Goal: Task Accomplishment & Management: Complete application form

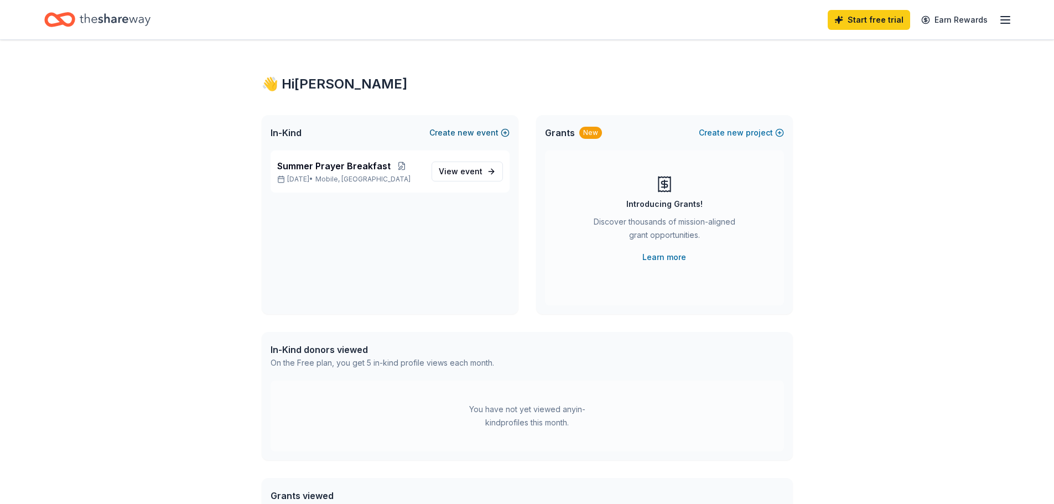
click at [479, 131] on button "Create new event" at bounding box center [469, 132] width 80 height 13
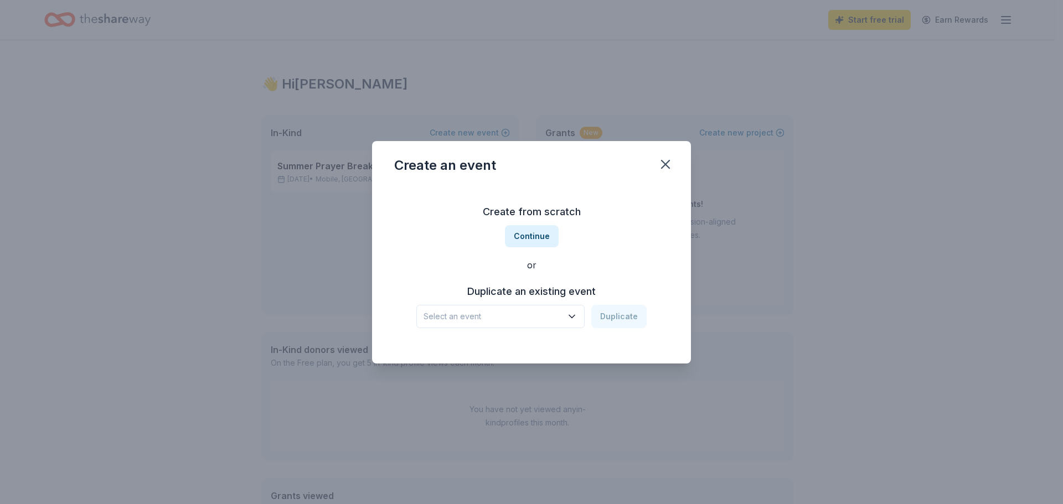
click at [572, 313] on icon "button" at bounding box center [571, 316] width 11 height 11
click at [533, 236] on div "Create from scratch Continue or Duplicate an existing event Select an event Dup…" at bounding box center [531, 265] width 274 height 160
click at [531, 236] on button "Continue" at bounding box center [532, 236] width 54 height 22
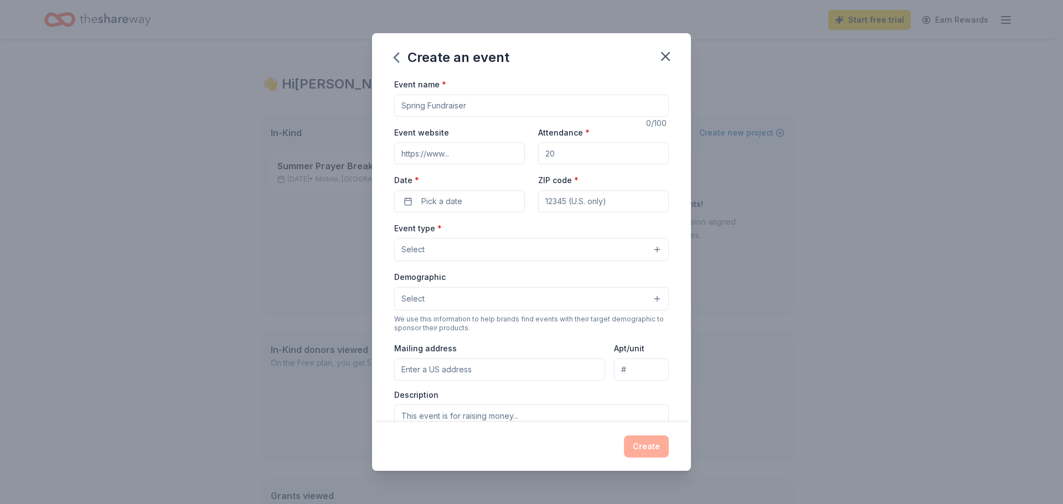
click at [474, 104] on input "Event name *" at bounding box center [531, 106] width 274 height 22
type input "Monthly plate sale"
drag, startPoint x: 555, startPoint y: 153, endPoint x: 541, endPoint y: 155, distance: 14.0
click at [541, 155] on input "Attendance *" at bounding box center [603, 153] width 131 height 22
type input "100"
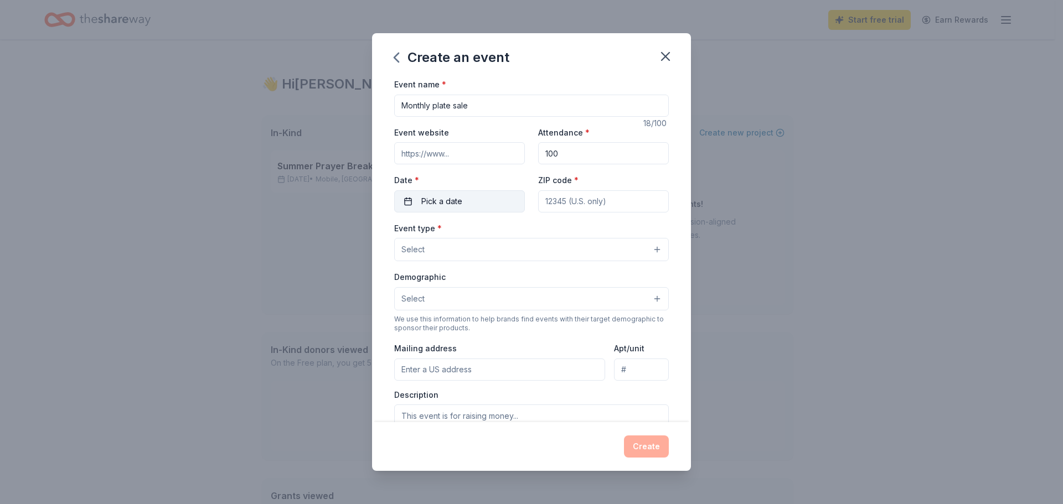
click at [437, 200] on span "Pick a date" at bounding box center [441, 201] width 41 height 13
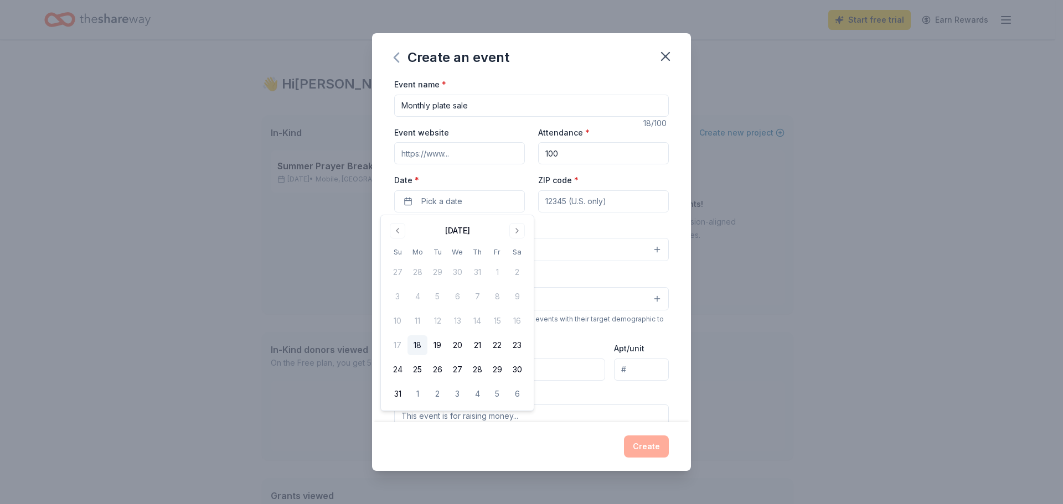
click at [397, 56] on icon "button" at bounding box center [396, 58] width 18 height 18
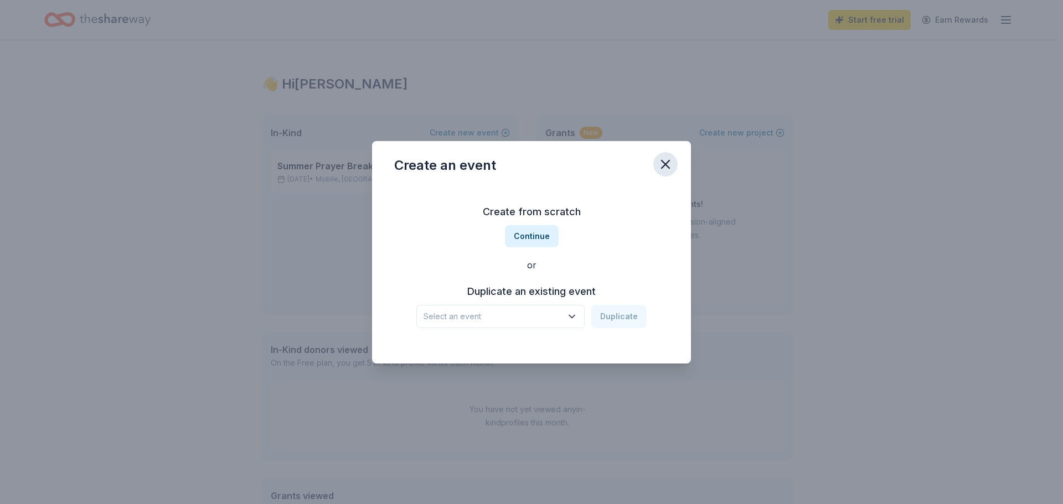
click at [665, 166] on icon "button" at bounding box center [664, 164] width 15 height 15
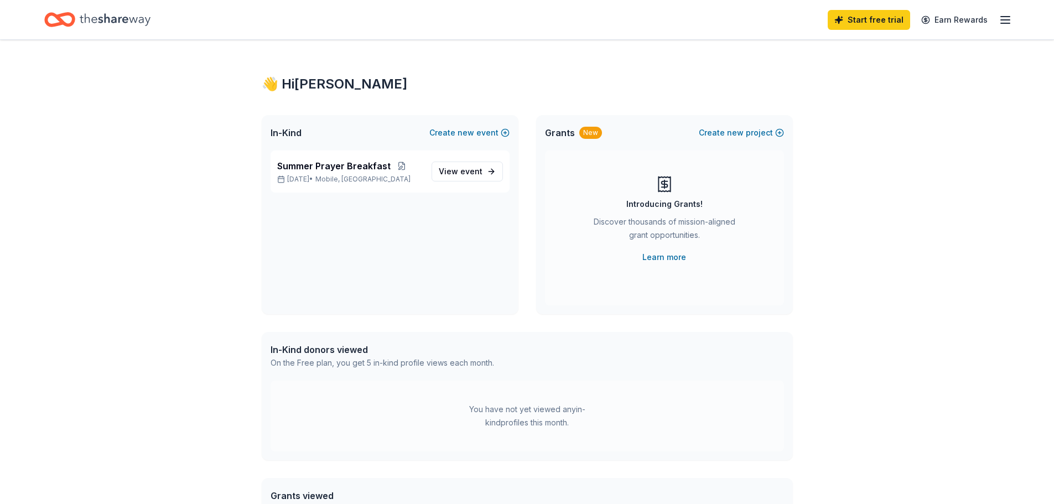
click at [1008, 17] on line "button" at bounding box center [1005, 17] width 9 height 0
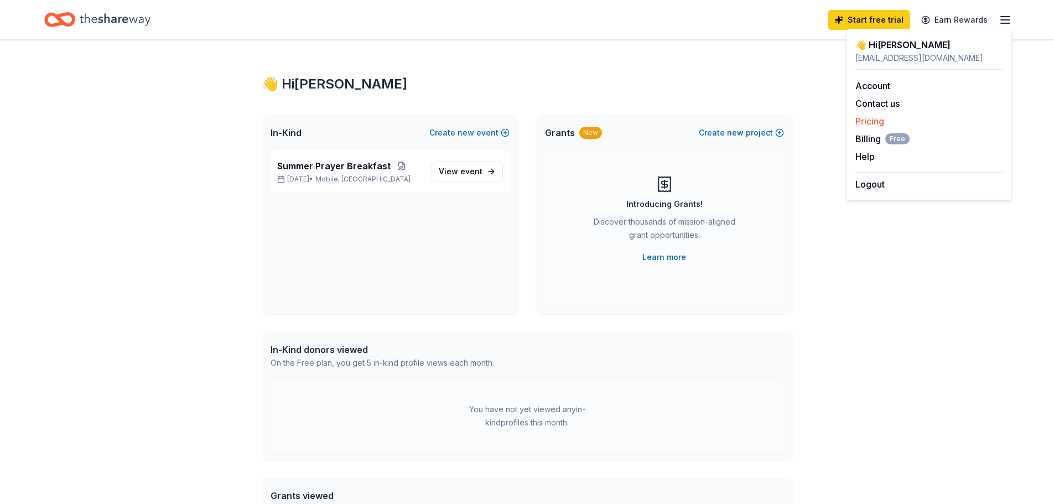
click at [867, 117] on link "Pricing" at bounding box center [870, 121] width 29 height 11
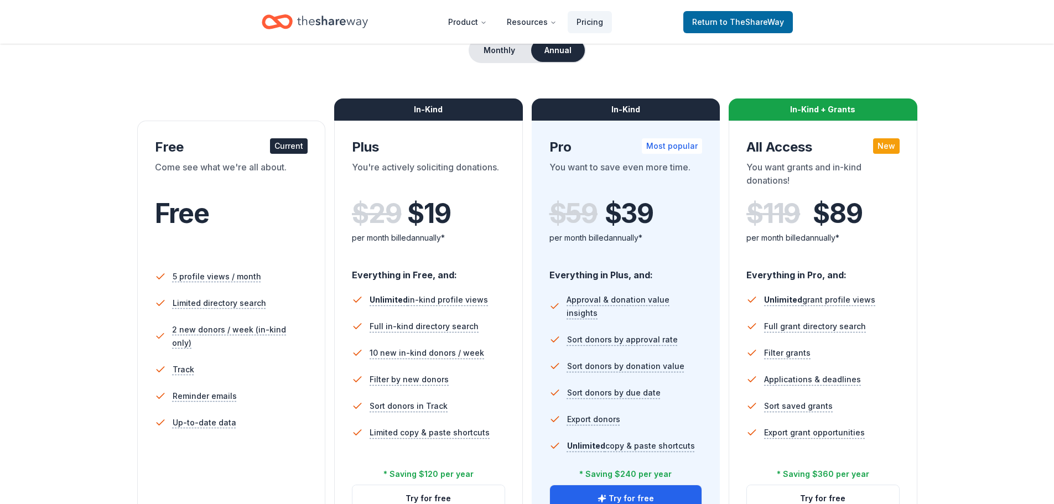
scroll to position [221, 0]
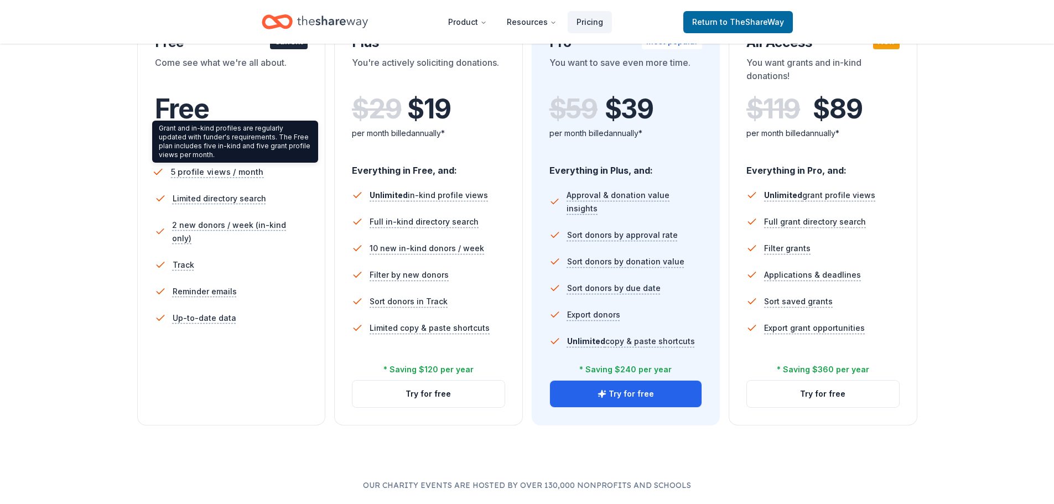
click at [214, 170] on span "5 profile views / month" at bounding box center [216, 172] width 93 height 14
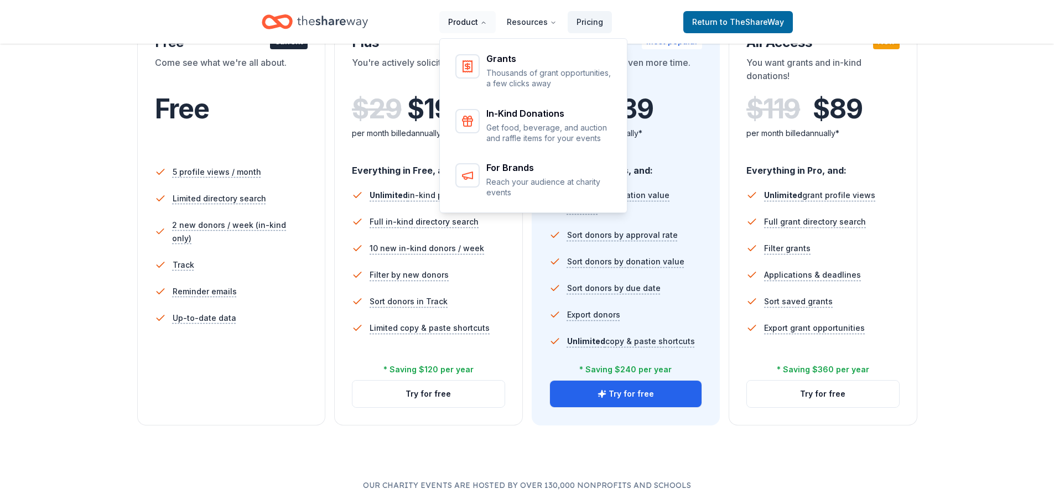
click at [485, 22] on icon "Main" at bounding box center [483, 23] width 3 height 2
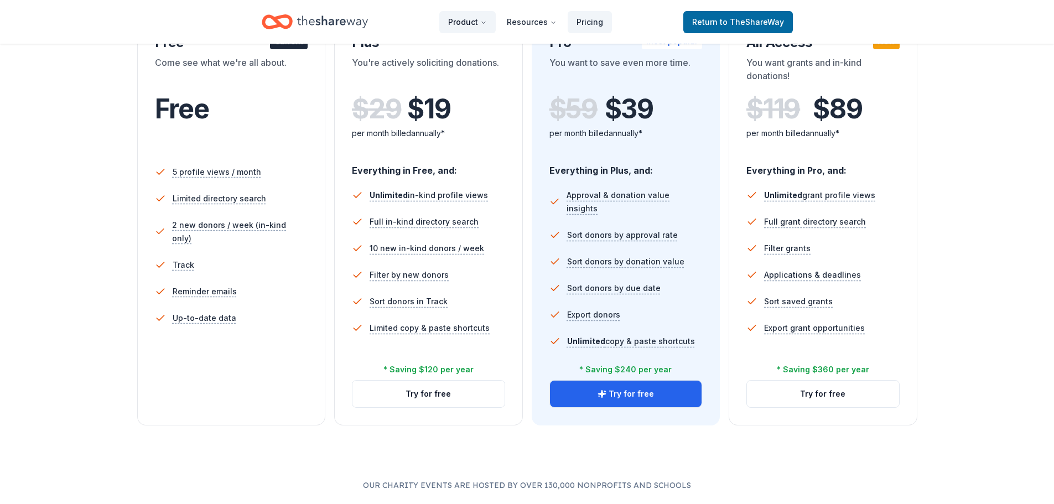
click at [486, 22] on icon "Main" at bounding box center [483, 22] width 7 height 7
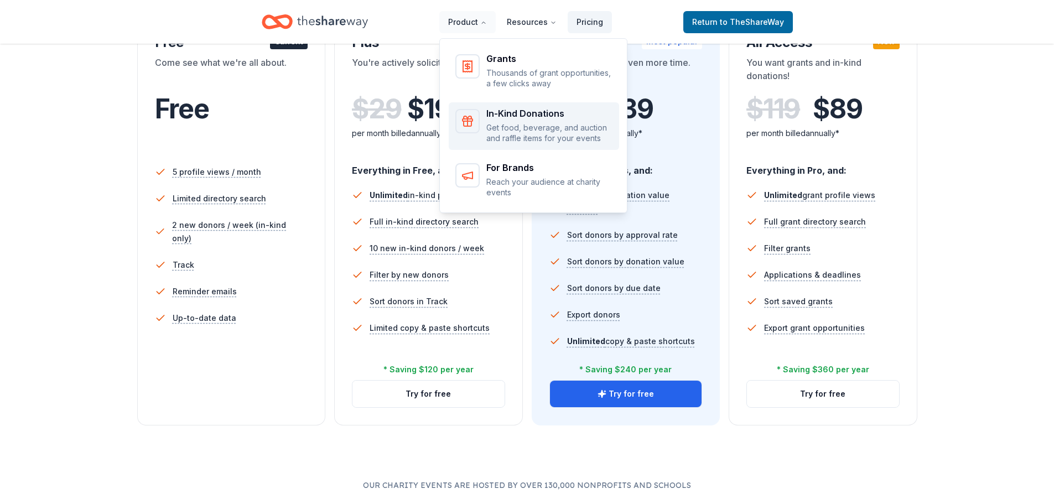
click at [521, 111] on div "In-Kind Donations" at bounding box center [549, 113] width 126 height 9
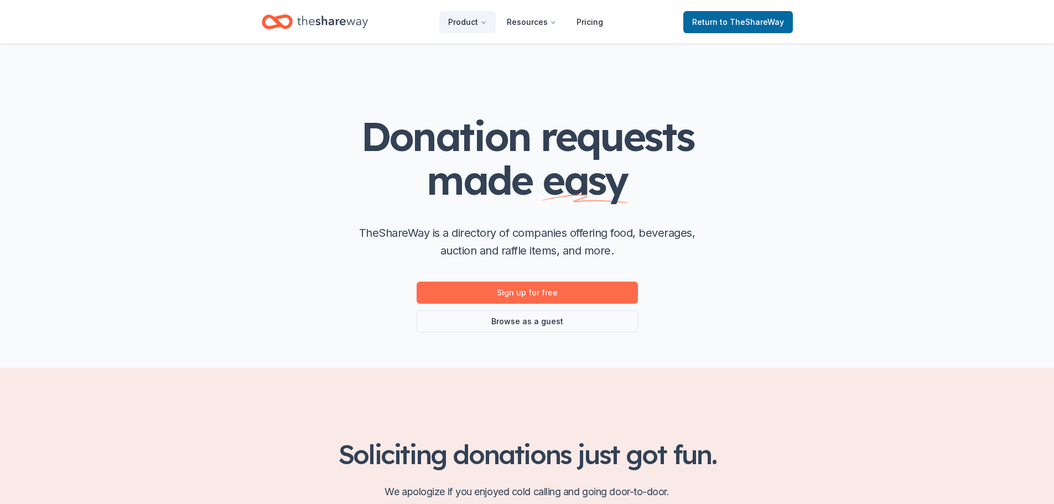
click at [556, 293] on link "Sign up for free" at bounding box center [527, 293] width 221 height 22
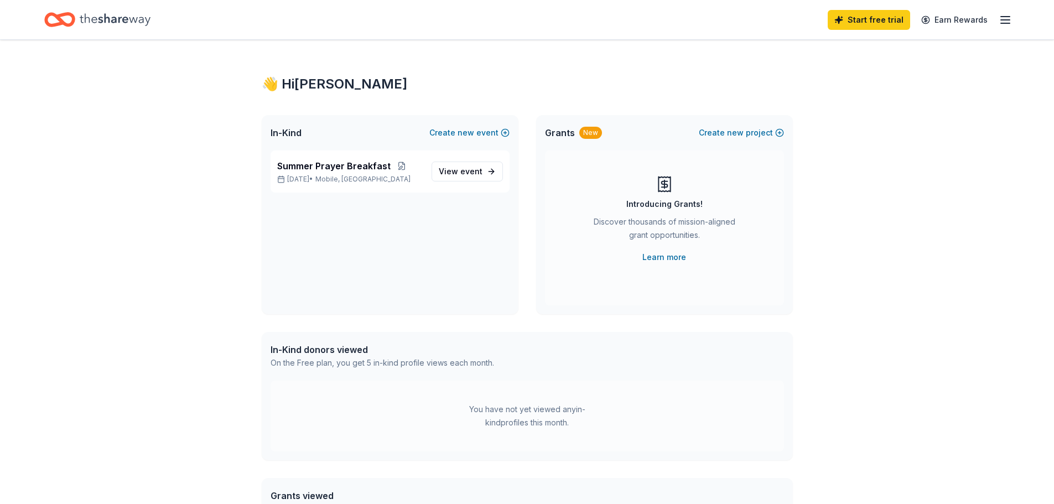
click at [414, 366] on div "On the Free plan, you get 5 in-kind profile views each month." at bounding box center [383, 362] width 224 height 13
click at [347, 343] on div "In-Kind donors viewed" at bounding box center [383, 349] width 224 height 13
click at [341, 349] on div "In-Kind donors viewed" at bounding box center [383, 349] width 224 height 13
click at [422, 365] on div "On the Free plan, you get 5 in-kind profile views each month." at bounding box center [383, 362] width 224 height 13
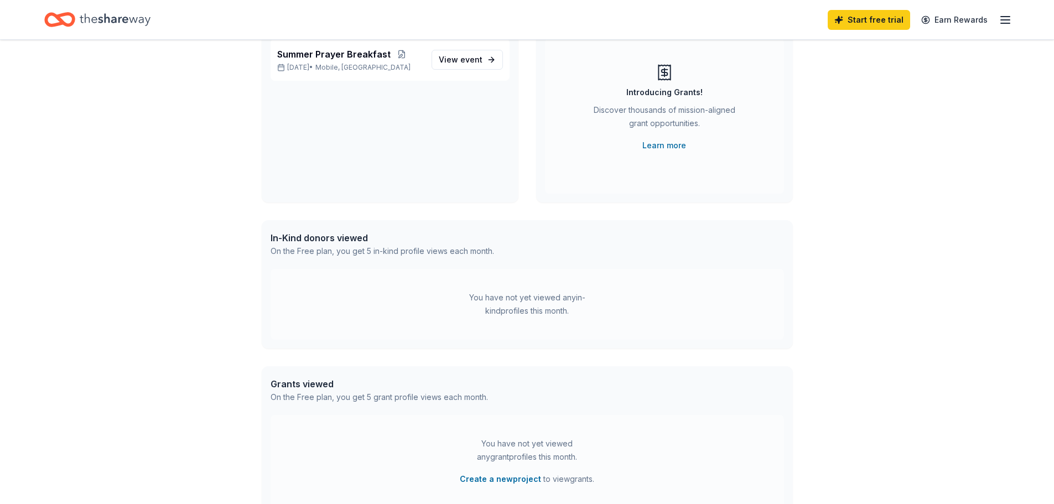
scroll to position [240, 0]
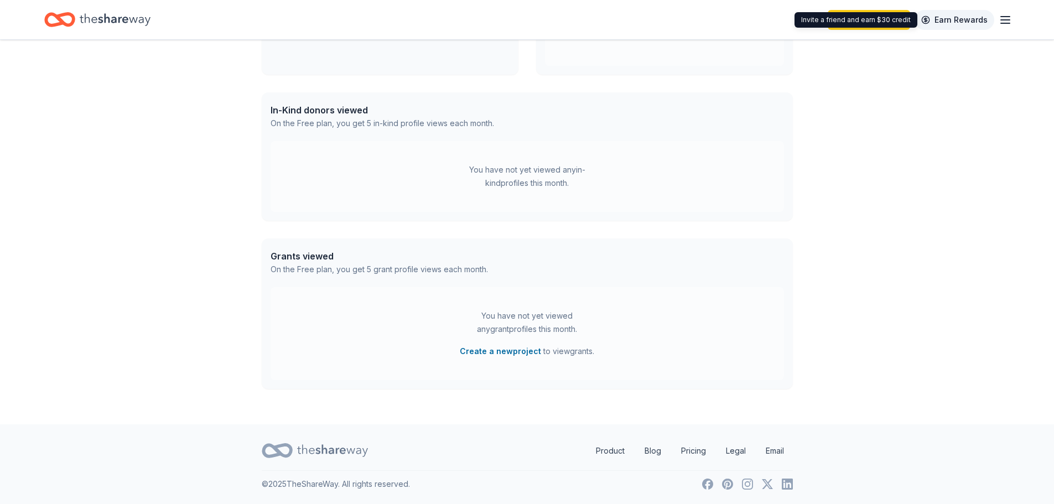
click at [968, 20] on link "Earn Rewards" at bounding box center [955, 20] width 80 height 20
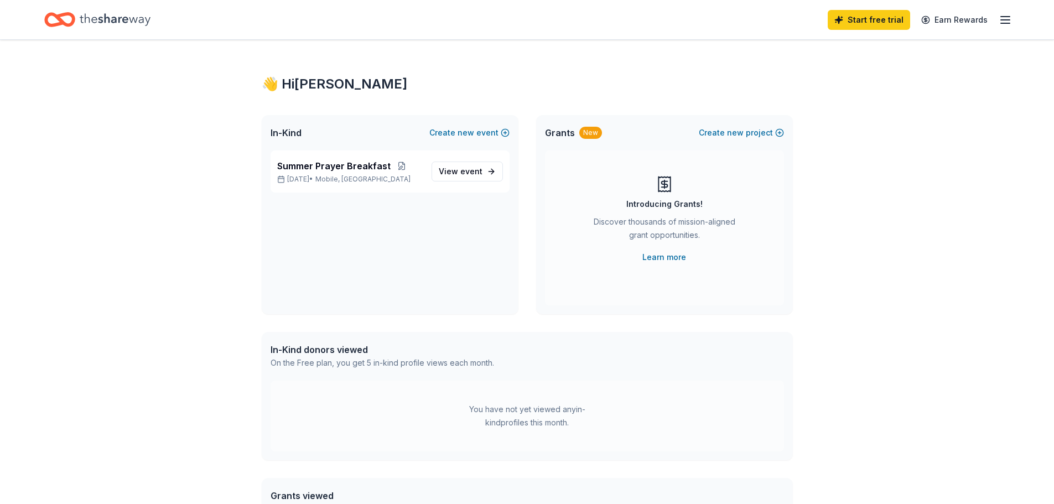
scroll to position [240, 0]
